Goal: Task Accomplishment & Management: Use online tool/utility

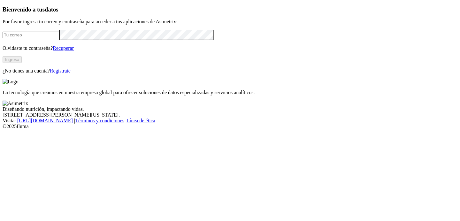
type input "[PERSON_NAME][EMAIL_ADDRESS][PERSON_NAME][DOMAIN_NAME]"
click at [96, 74] on div "Bienvenido a tus datos Por favor ingresa tu correo y contraseña para acceder a …" at bounding box center [230, 40] width 455 height 68
click at [22, 63] on button "Ingresa" at bounding box center [12, 59] width 19 height 7
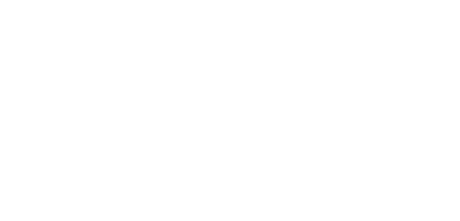
drag, startPoint x: 421, startPoint y: 12, endPoint x: 390, endPoint y: 38, distance: 40.6
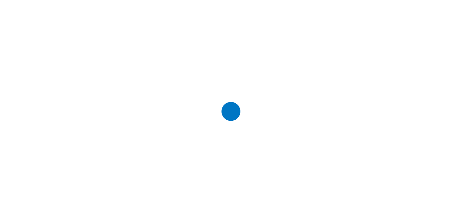
click at [127, 50] on div at bounding box center [230, 110] width 455 height 221
type input "Mor"
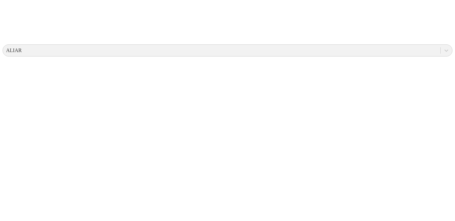
scroll to position [215, 0]
drag, startPoint x: 207, startPoint y: 71, endPoint x: 235, endPoint y: 68, distance: 28.0
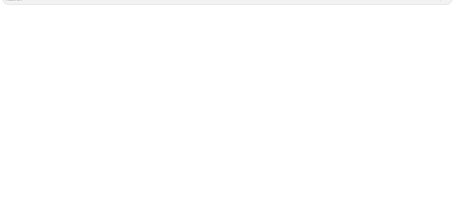
scroll to position [25, 0]
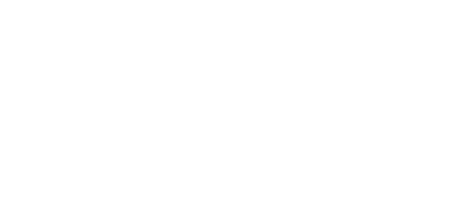
type input "guere"
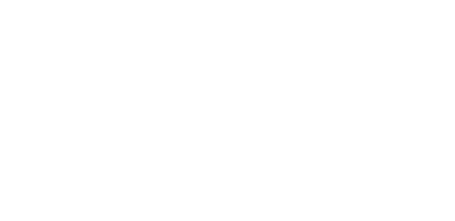
type input "Cach"
type input "cac"
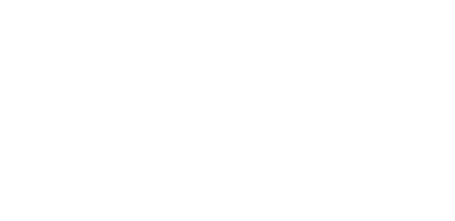
type input "c"
type input "ocar"
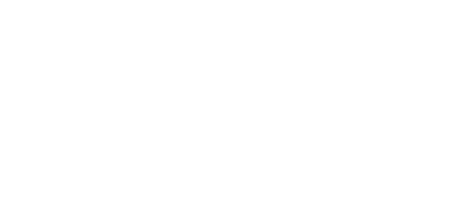
drag, startPoint x: 63, startPoint y: 42, endPoint x: 64, endPoint y: 47, distance: 4.7
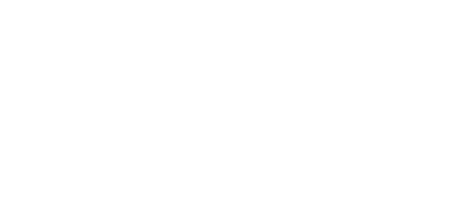
type input "alca"
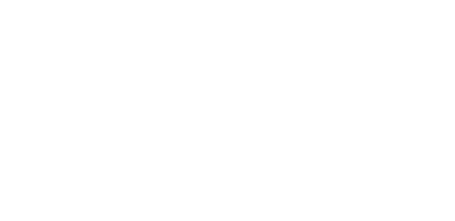
type input "t"
type input "coro"
drag, startPoint x: 211, startPoint y: 65, endPoint x: 215, endPoint y: 93, distance: 28.5
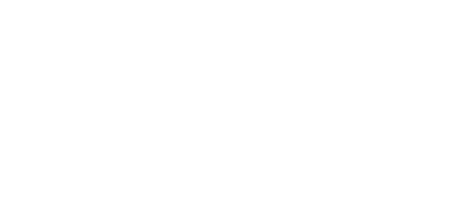
type input "tauta"
